Goal: Task Accomplishment & Management: Manage account settings

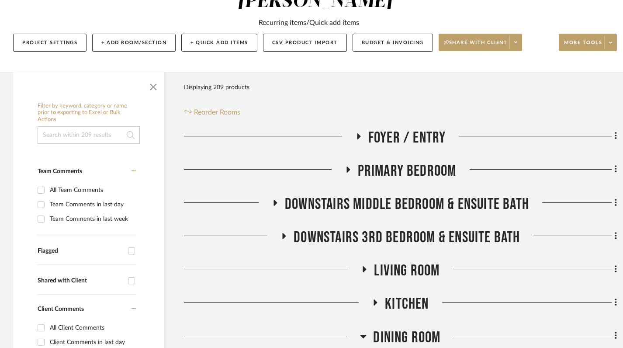
scroll to position [130, 0]
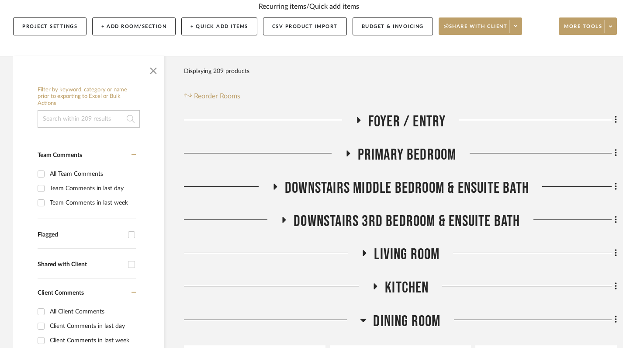
click at [360, 117] on icon at bounding box center [358, 120] width 10 height 7
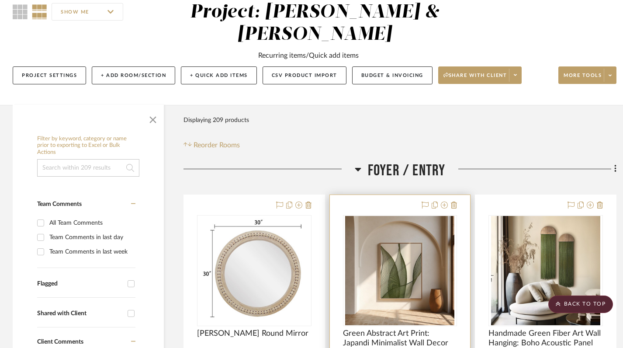
scroll to position [63, 0]
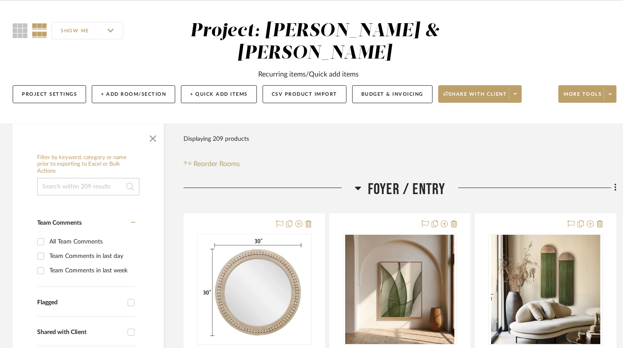
click at [358, 183] on icon at bounding box center [358, 188] width 7 height 10
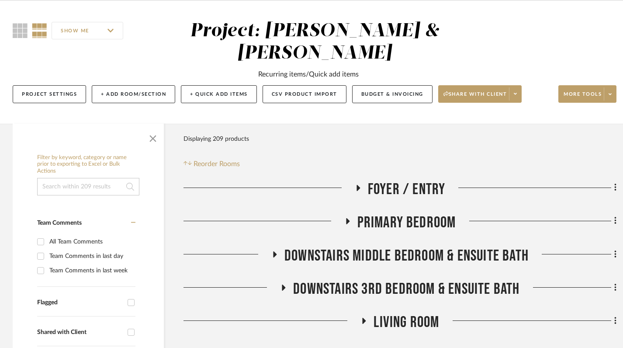
click at [275, 251] on icon at bounding box center [275, 254] width 10 height 7
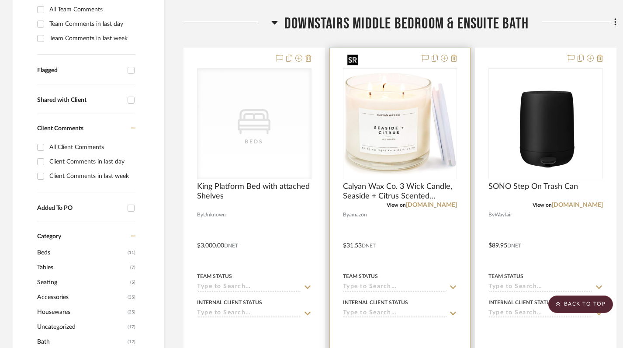
scroll to position [272, 0]
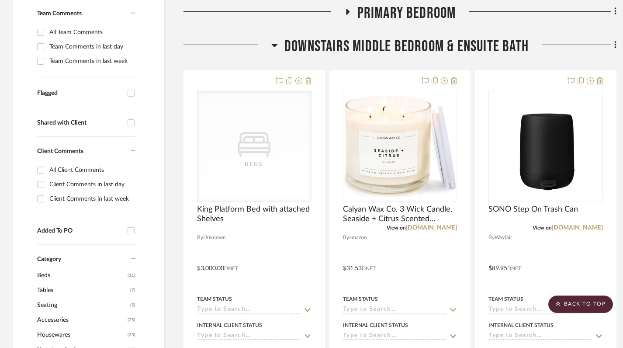
click at [276, 44] on icon at bounding box center [275, 45] width 6 height 3
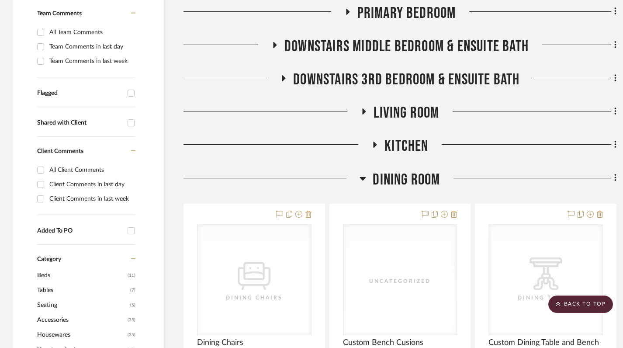
click at [285, 75] on icon at bounding box center [283, 78] width 10 height 7
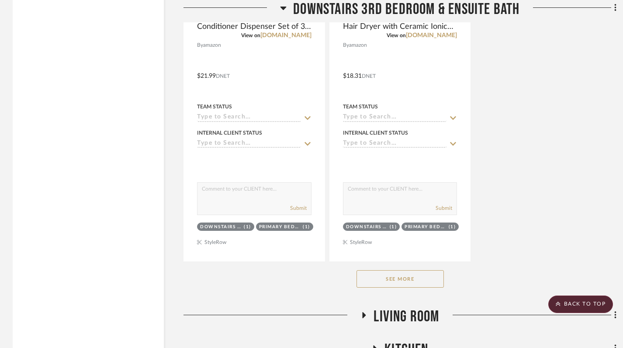
scroll to position [1285, 0]
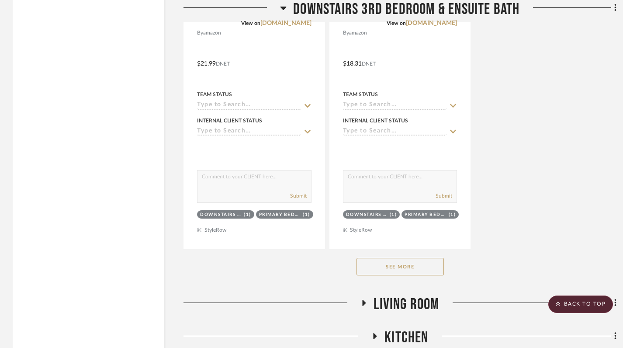
click at [398, 258] on button "See More" at bounding box center [400, 266] width 87 height 17
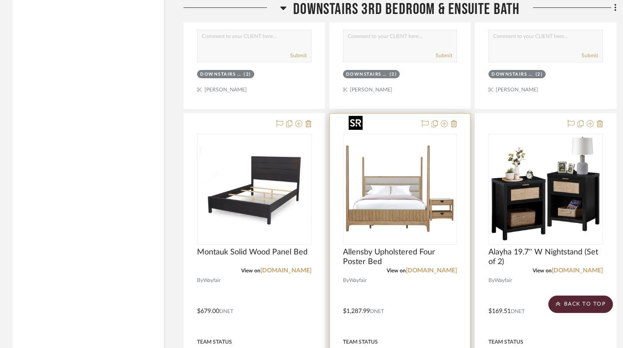
scroll to position [2247, 0]
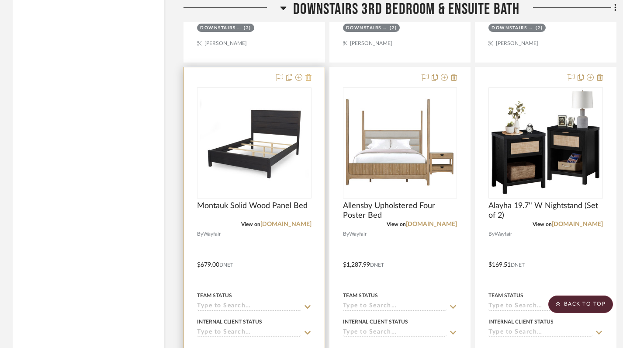
click at [309, 74] on icon at bounding box center [309, 77] width 6 height 7
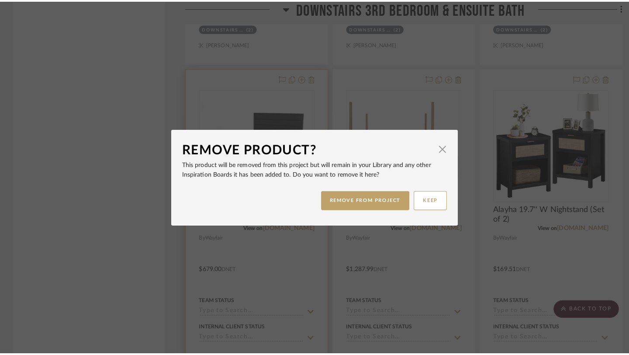
scroll to position [0, 0]
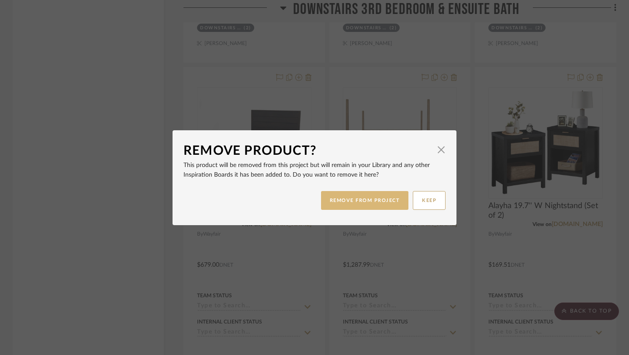
click at [353, 201] on button "REMOVE FROM PROJECT" at bounding box center [365, 200] width 88 height 19
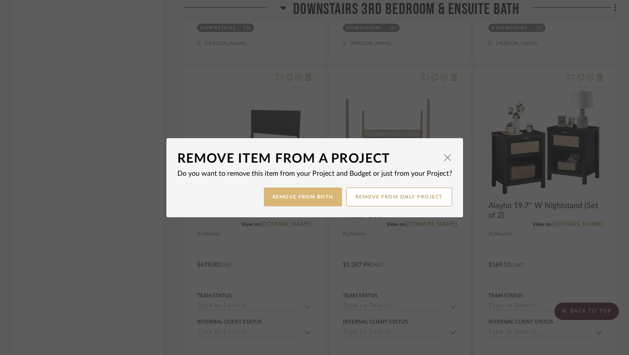
click at [305, 196] on button "Remove from Both" at bounding box center [303, 197] width 78 height 19
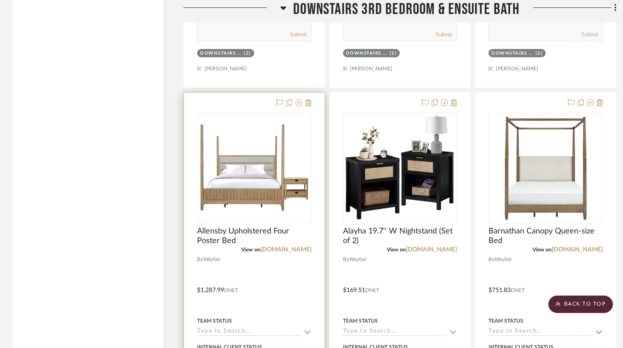
scroll to position [2220, 0]
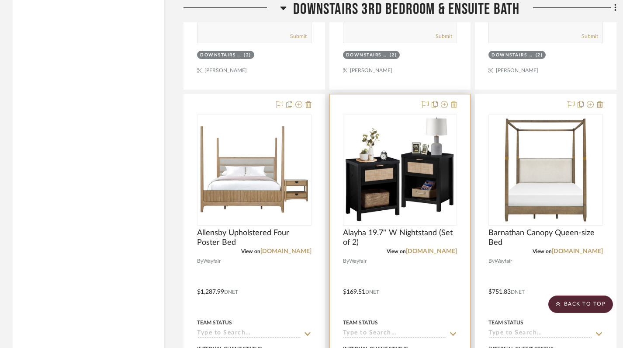
click at [455, 101] on icon at bounding box center [454, 104] width 6 height 7
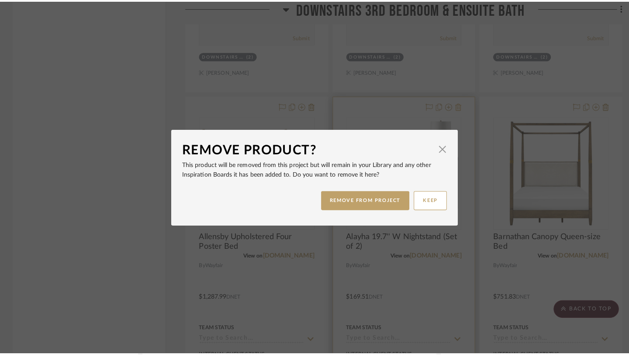
scroll to position [0, 0]
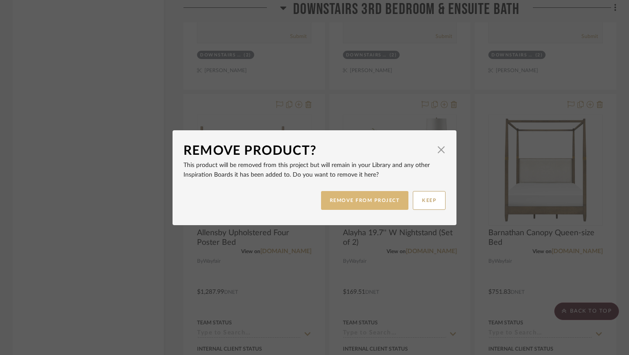
click at [378, 200] on button "REMOVE FROM PROJECT" at bounding box center [365, 200] width 88 height 19
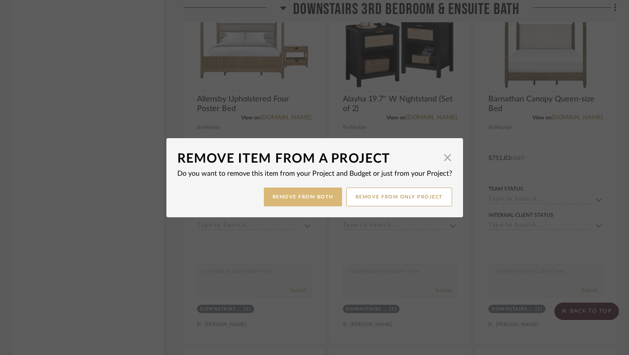
click at [306, 199] on button "Remove from Both" at bounding box center [303, 197] width 78 height 19
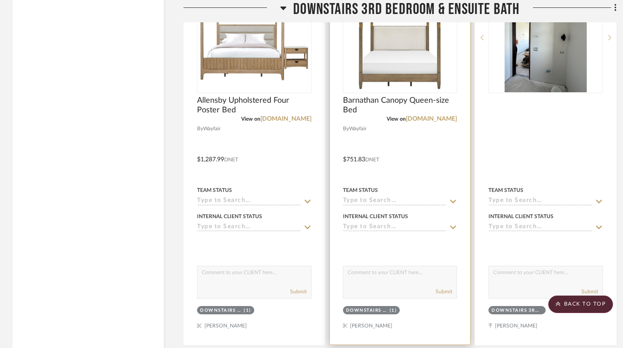
scroll to position [2241, 0]
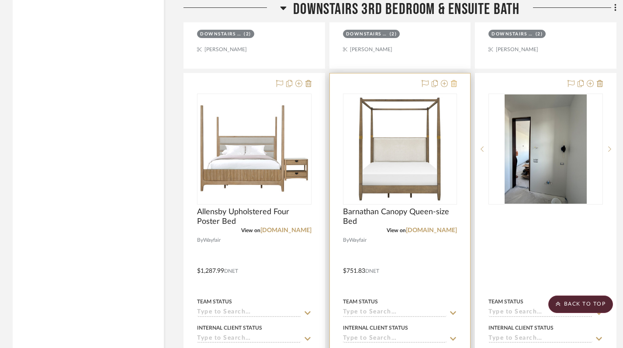
click at [457, 80] on icon at bounding box center [454, 83] width 6 height 7
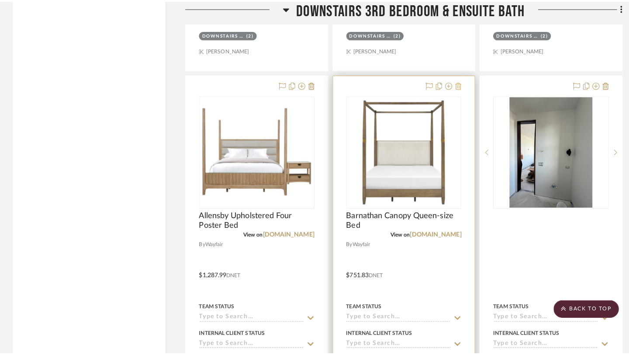
scroll to position [0, 0]
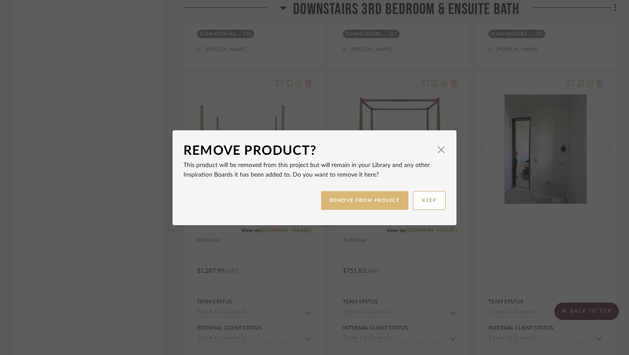
click at [368, 203] on button "REMOVE FROM PROJECT" at bounding box center [365, 200] width 88 height 19
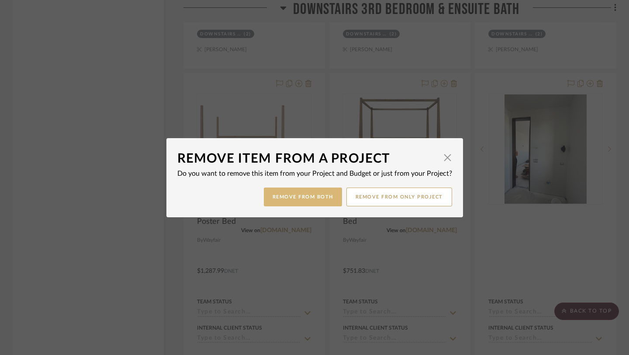
click at [295, 195] on button "Remove from Both" at bounding box center [303, 197] width 78 height 19
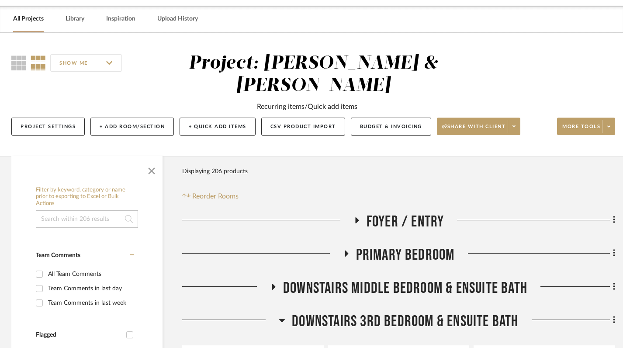
scroll to position [0, 2]
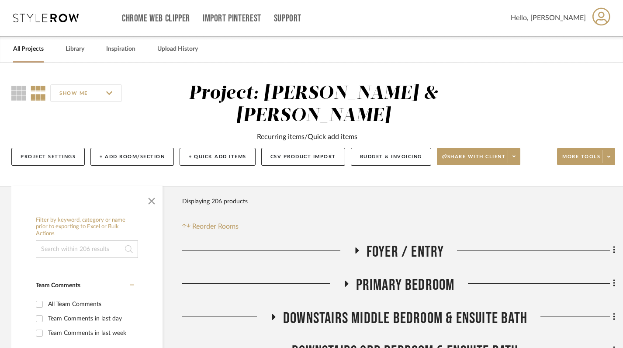
click at [355, 247] on icon at bounding box center [356, 250] width 10 height 7
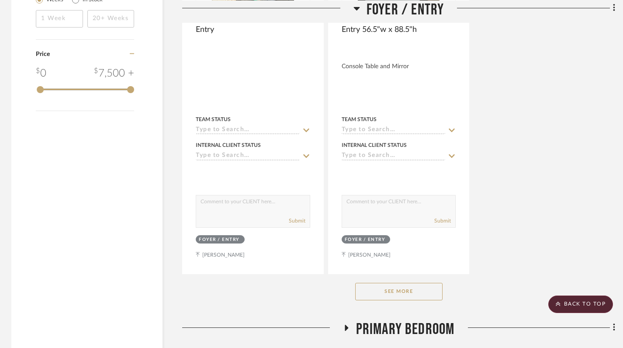
scroll to position [1172, 2]
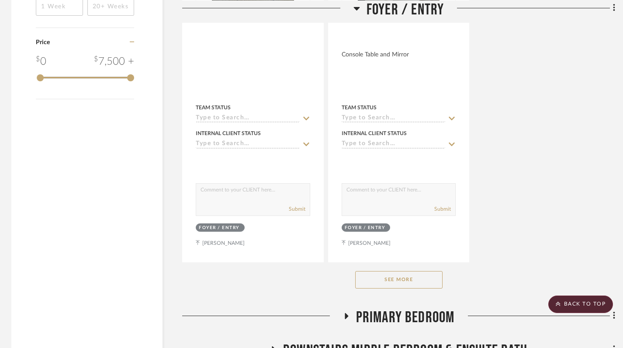
click at [389, 271] on button "See More" at bounding box center [398, 279] width 87 height 17
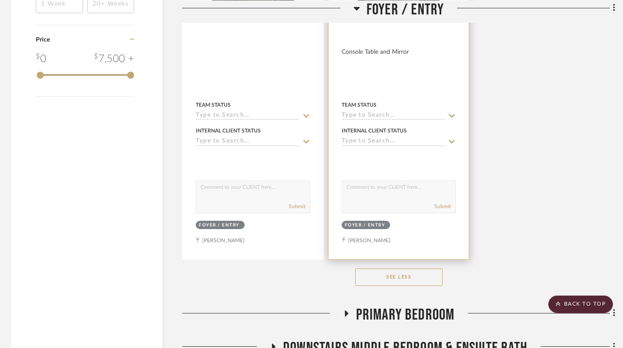
scroll to position [1359, 2]
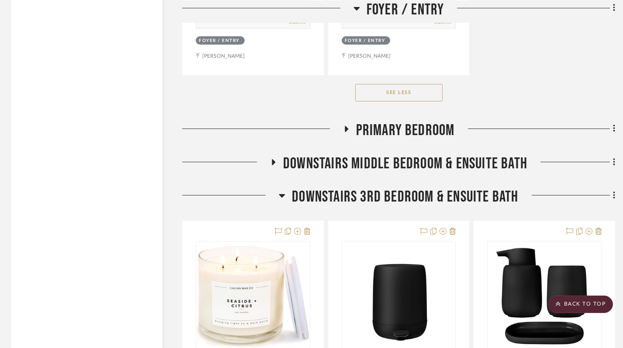
click at [347, 125] on fa-icon at bounding box center [346, 131] width 7 height 13
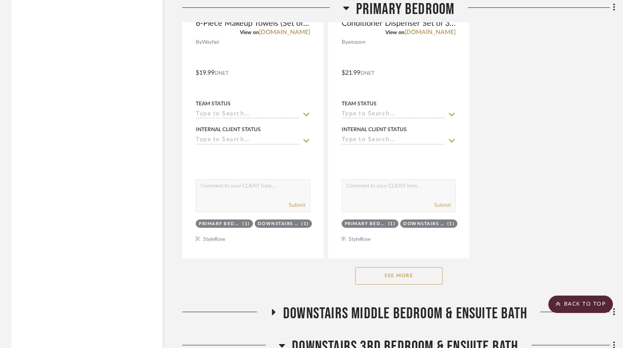
scroll to position [2417, 2]
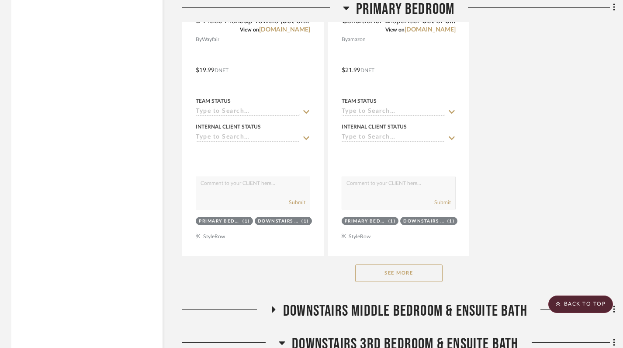
click at [398, 264] on button "See More" at bounding box center [398, 272] width 87 height 17
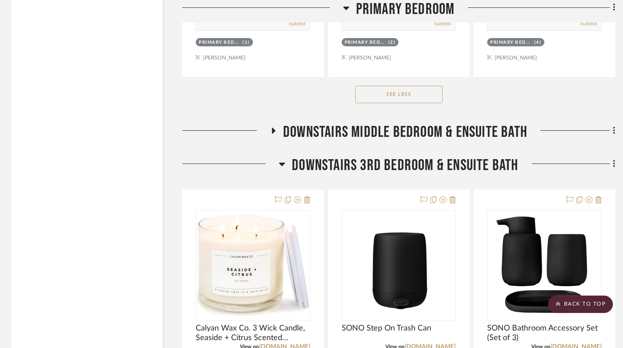
scroll to position [3759, 2]
click at [274, 127] on icon at bounding box center [273, 130] width 10 height 7
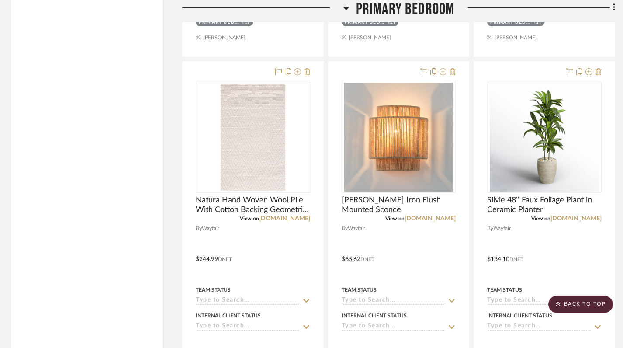
scroll to position [2758, 2]
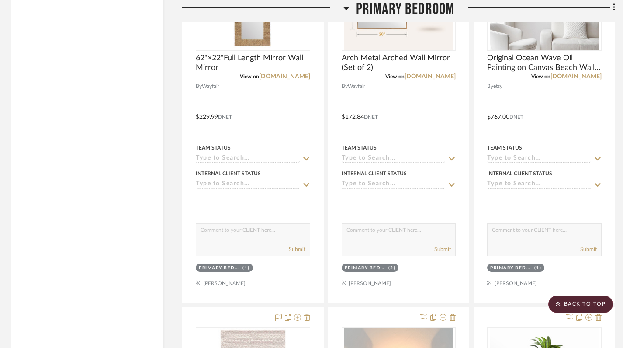
click at [341, 10] on div at bounding box center [262, 11] width 161 height 22
click at [347, 9] on icon at bounding box center [346, 8] width 6 height 3
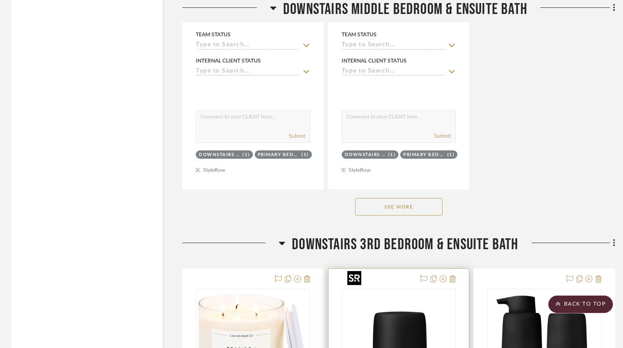
scroll to position [2158, 2]
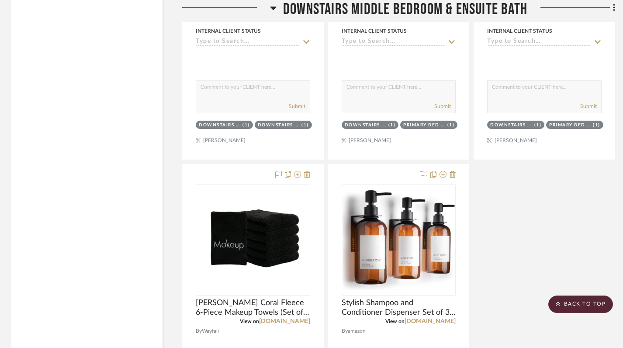
click at [275, 4] on icon at bounding box center [273, 8] width 7 height 10
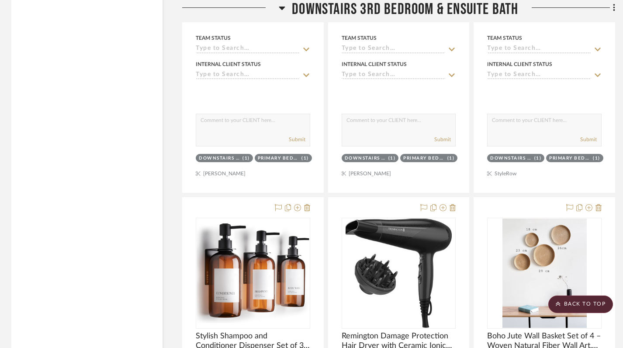
click at [285, 10] on h3 "Downstairs 3rd Bedroom & Ensuite Bath" at bounding box center [399, 9] width 240 height 19
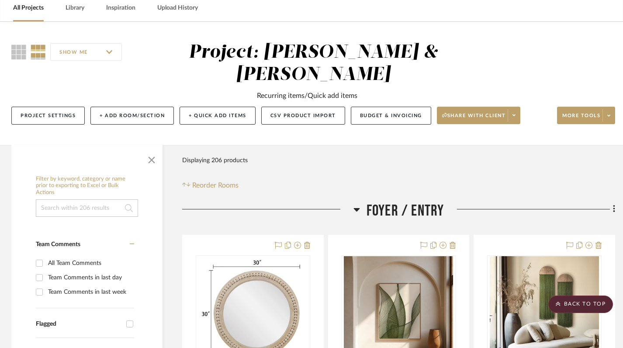
scroll to position [0, 2]
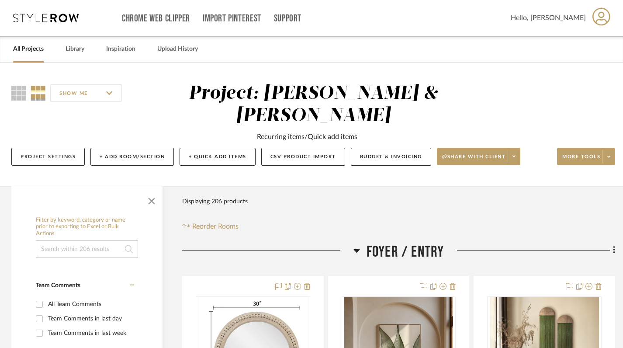
click at [350, 243] on div at bounding box center [267, 254] width 171 height 22
click at [358, 245] on icon at bounding box center [357, 250] width 7 height 10
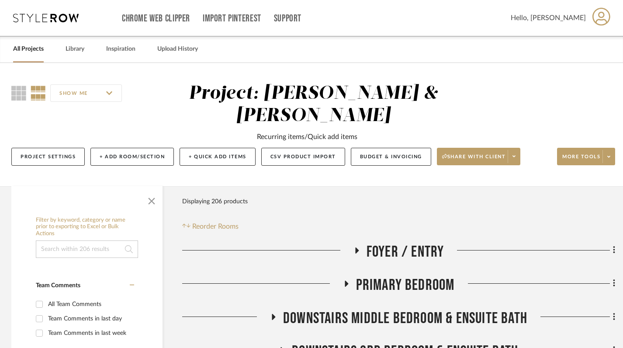
click at [347, 281] on icon at bounding box center [346, 284] width 3 height 6
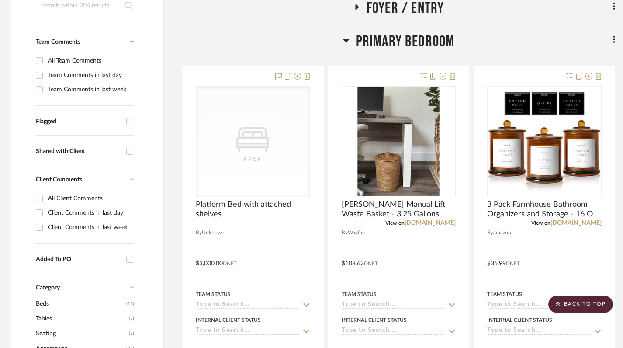
scroll to position [242, 2]
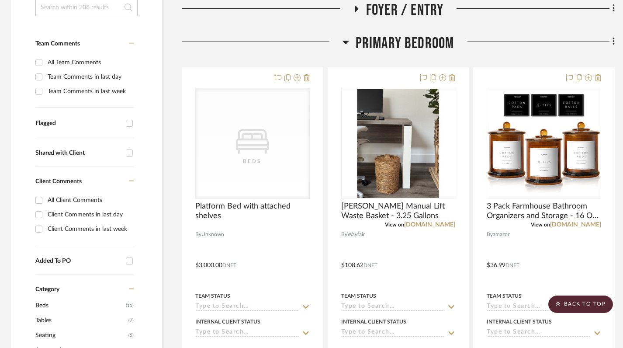
click at [349, 37] on icon at bounding box center [346, 42] width 7 height 10
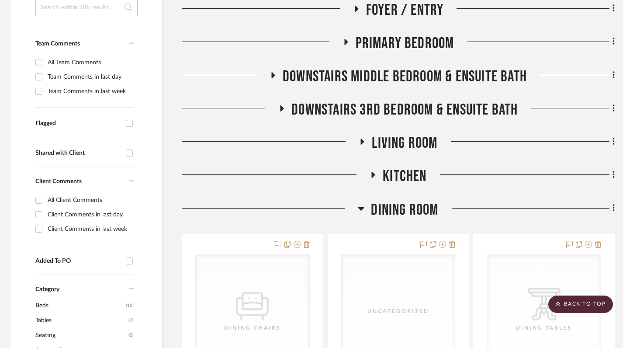
click at [275, 67] on h3 "Downstairs Middle Bedroom & Ensuite Bath" at bounding box center [398, 76] width 257 height 19
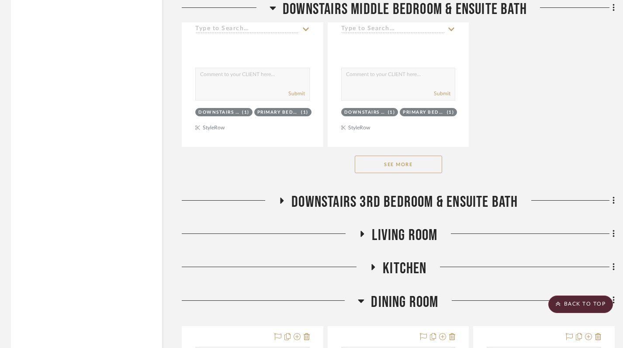
scroll to position [1360, 2]
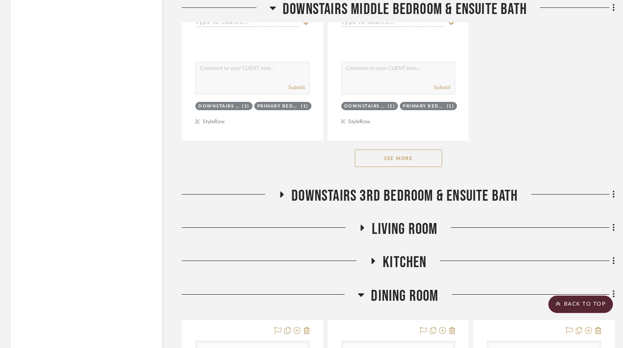
click at [405, 149] on button "See More" at bounding box center [398, 157] width 87 height 17
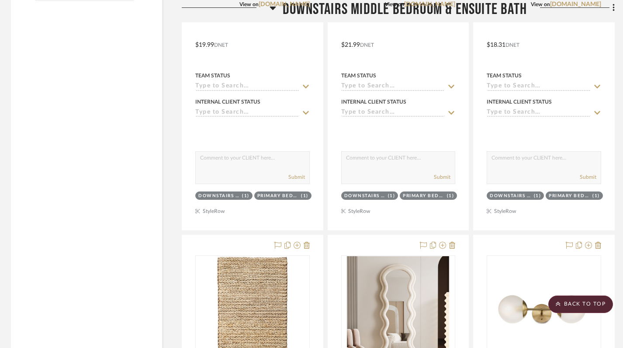
scroll to position [1348, 2]
